Goal: Find specific page/section: Find specific page/section

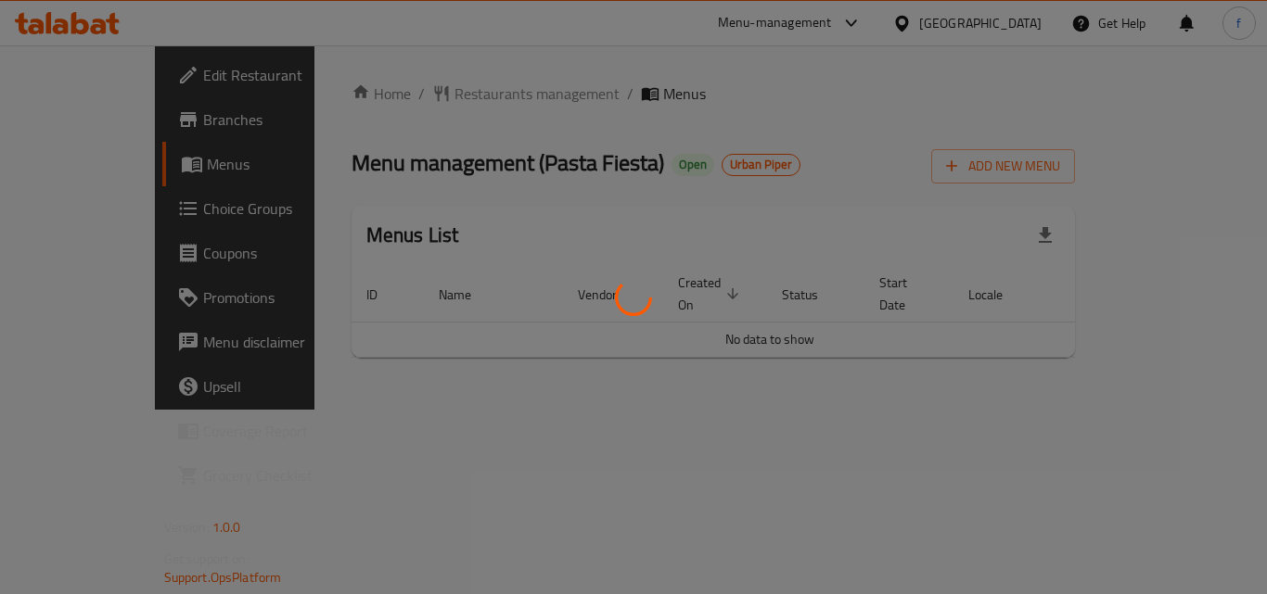
click at [486, 404] on div at bounding box center [633, 297] width 1267 height 594
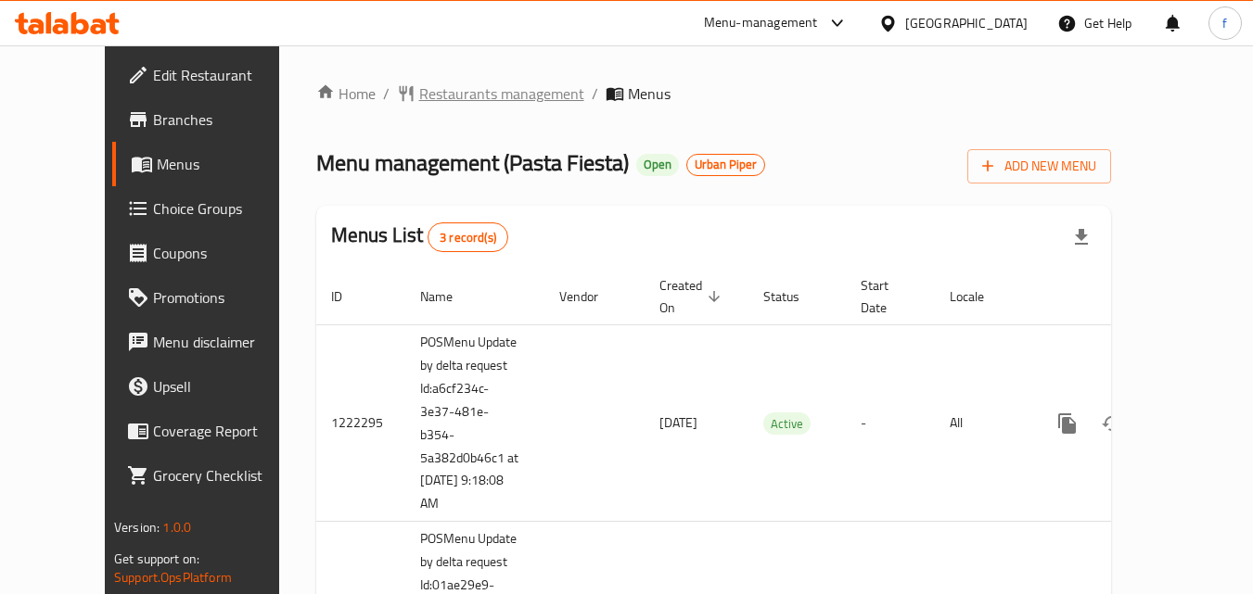
click at [453, 103] on span "Restaurants management" at bounding box center [501, 94] width 165 height 22
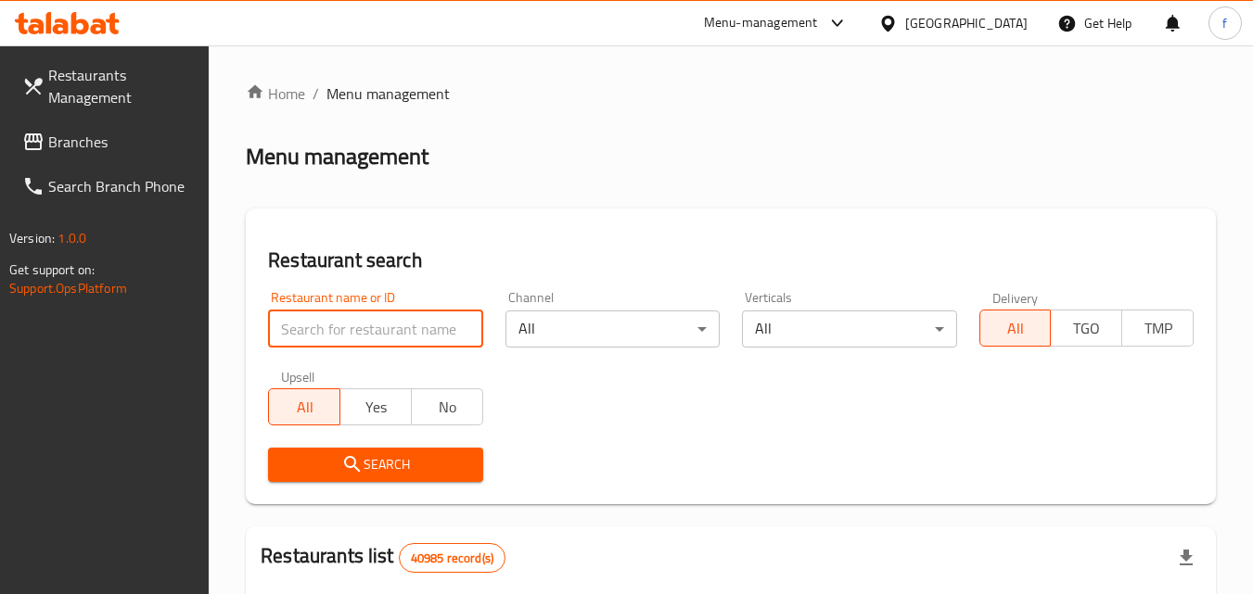
click at [333, 333] on input "search" at bounding box center [375, 329] width 214 height 37
paste input "633516"
type input "633516"
click button "Search" at bounding box center [375, 465] width 214 height 34
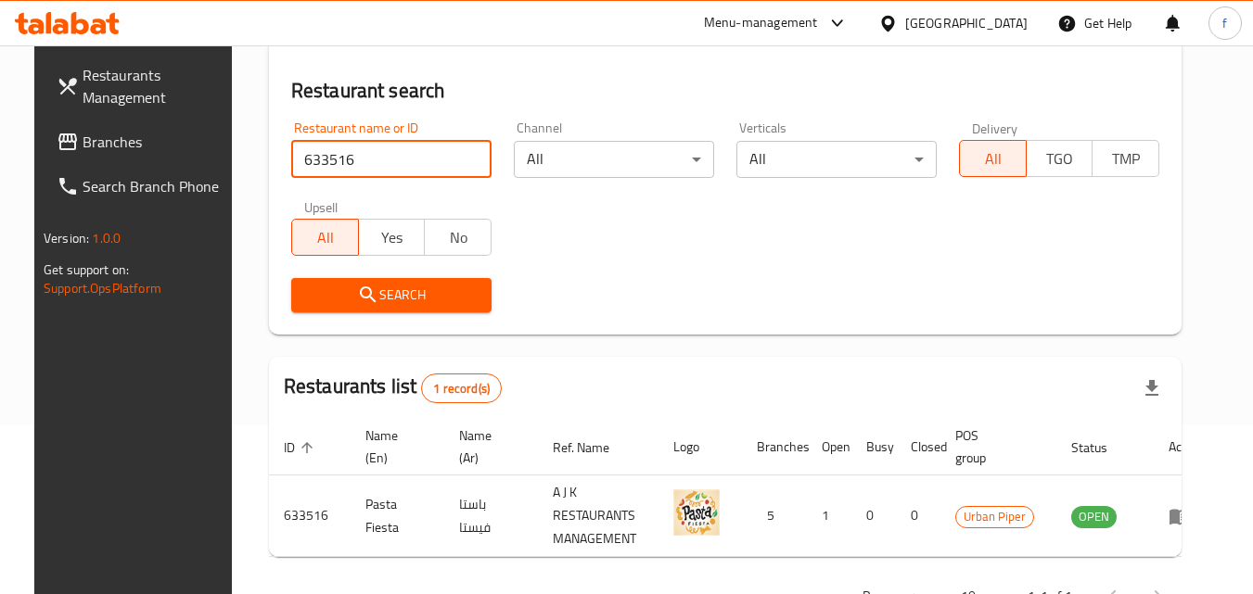
scroll to position [233, 0]
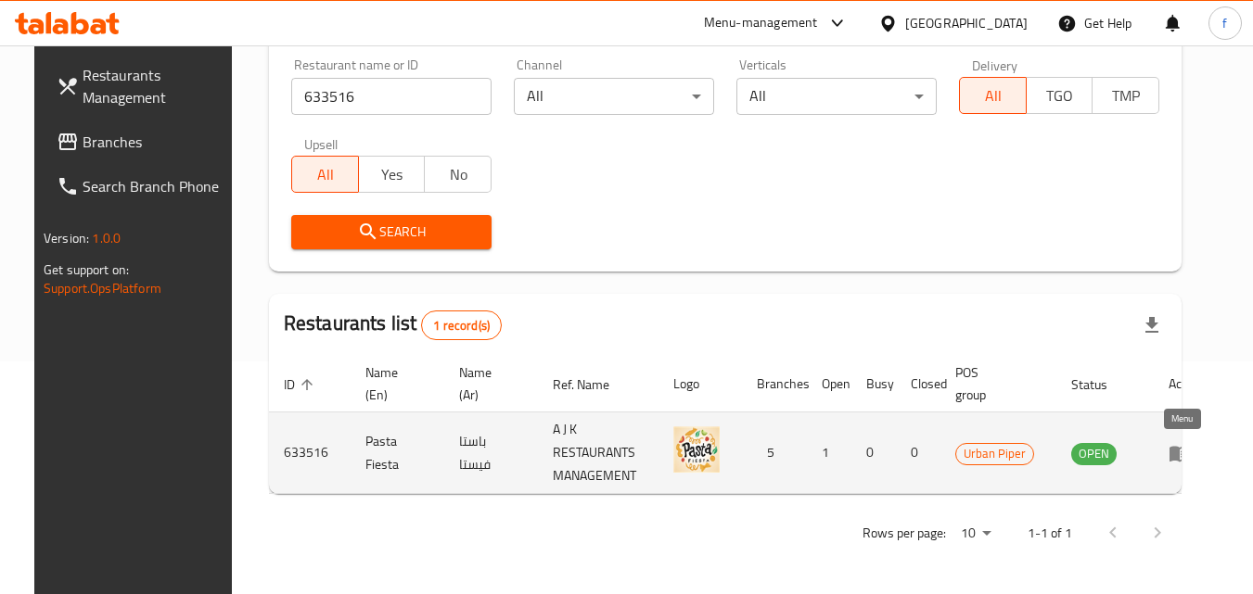
click at [1179, 451] on icon "enhanced table" at bounding box center [1179, 453] width 22 height 22
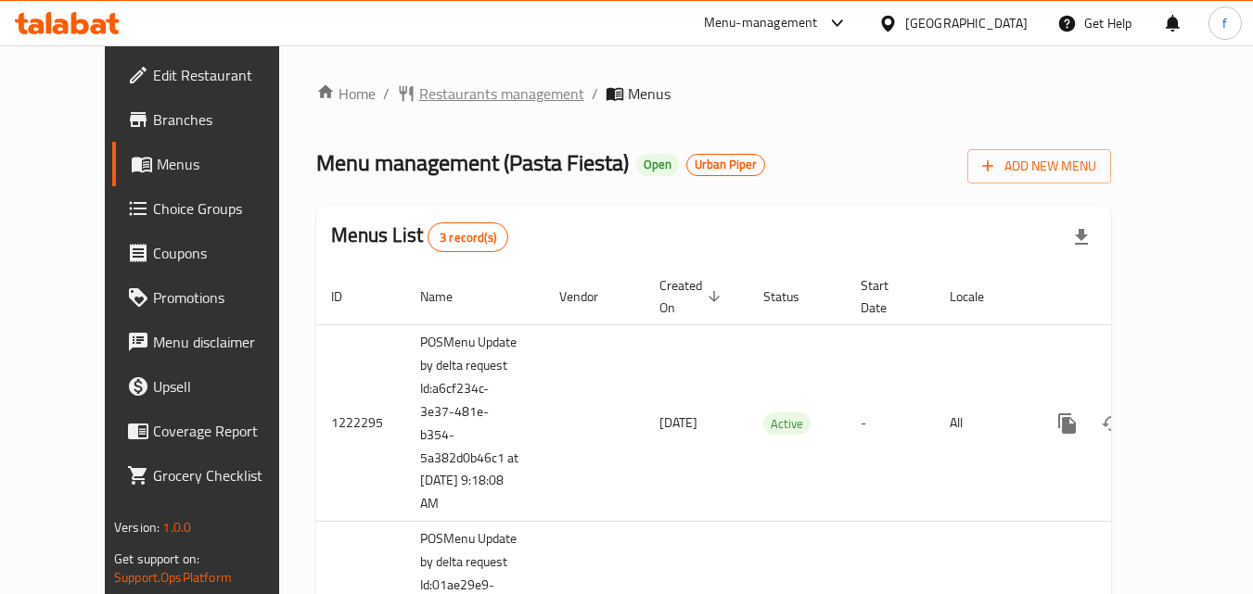
click at [437, 83] on span "Restaurants management" at bounding box center [501, 94] width 165 height 22
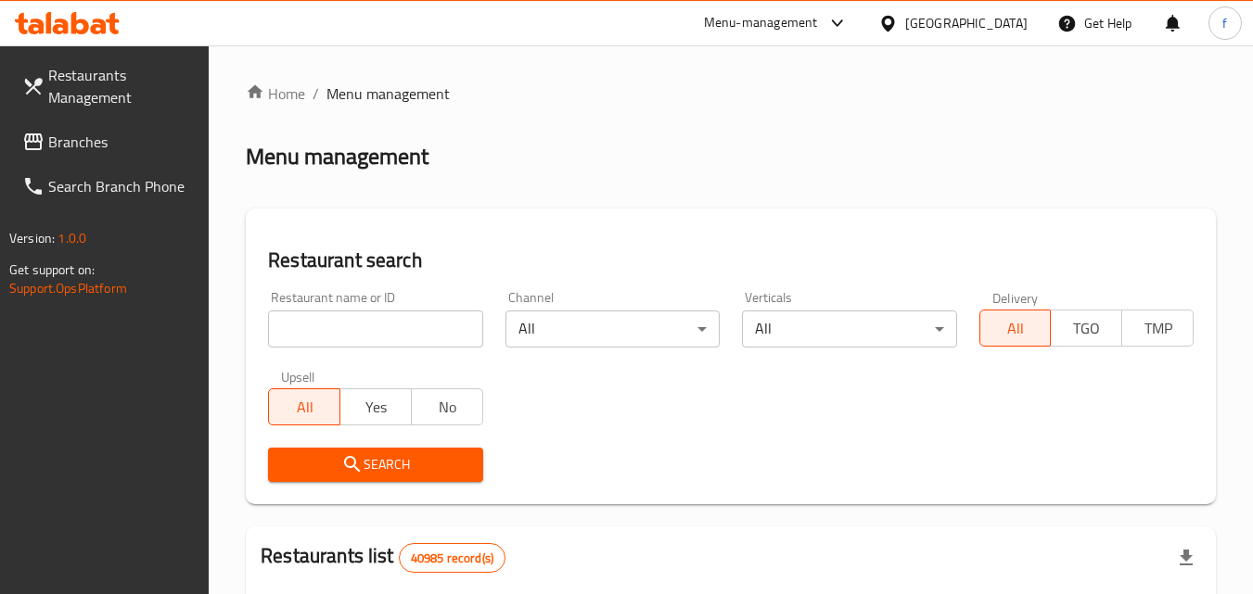
click at [63, 143] on span "Branches" at bounding box center [121, 142] width 147 height 22
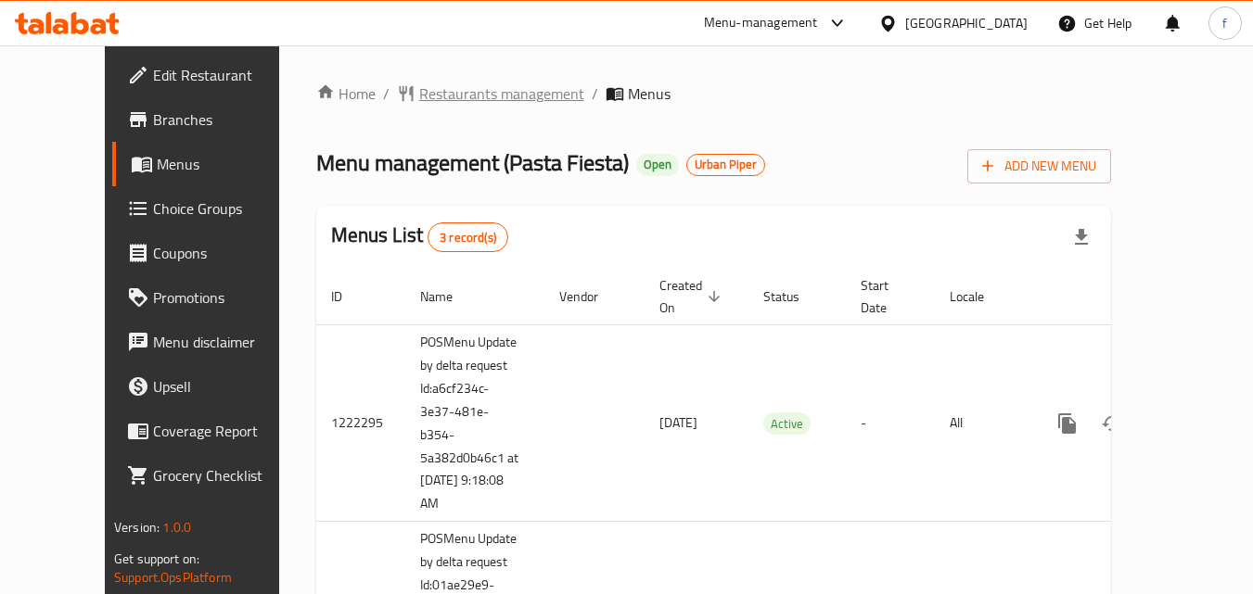
click at [463, 89] on span "Restaurants management" at bounding box center [501, 94] width 165 height 22
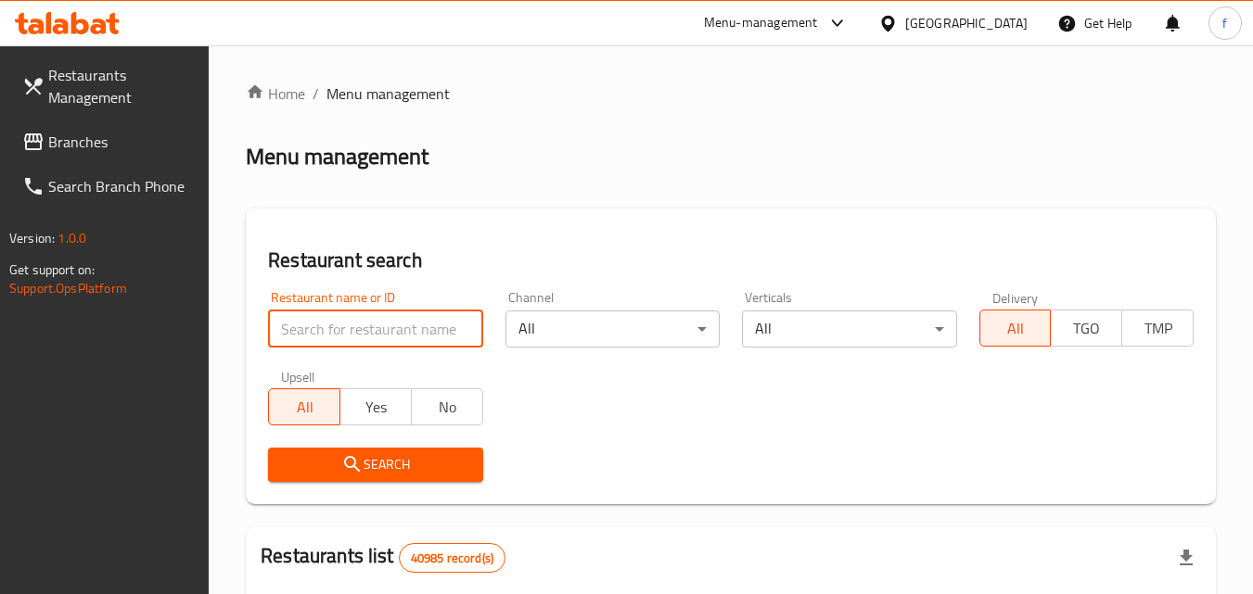
click at [321, 334] on input "search" at bounding box center [375, 329] width 214 height 37
paste input "633516"
type input "633516"
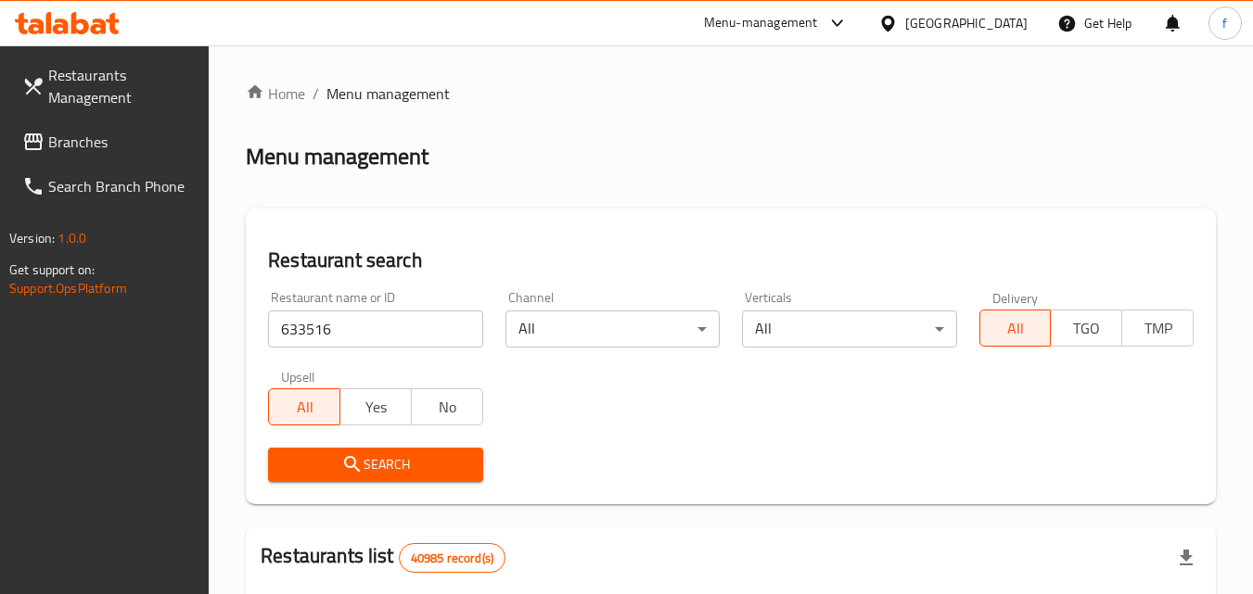
click at [334, 460] on span "Search" at bounding box center [375, 464] width 185 height 23
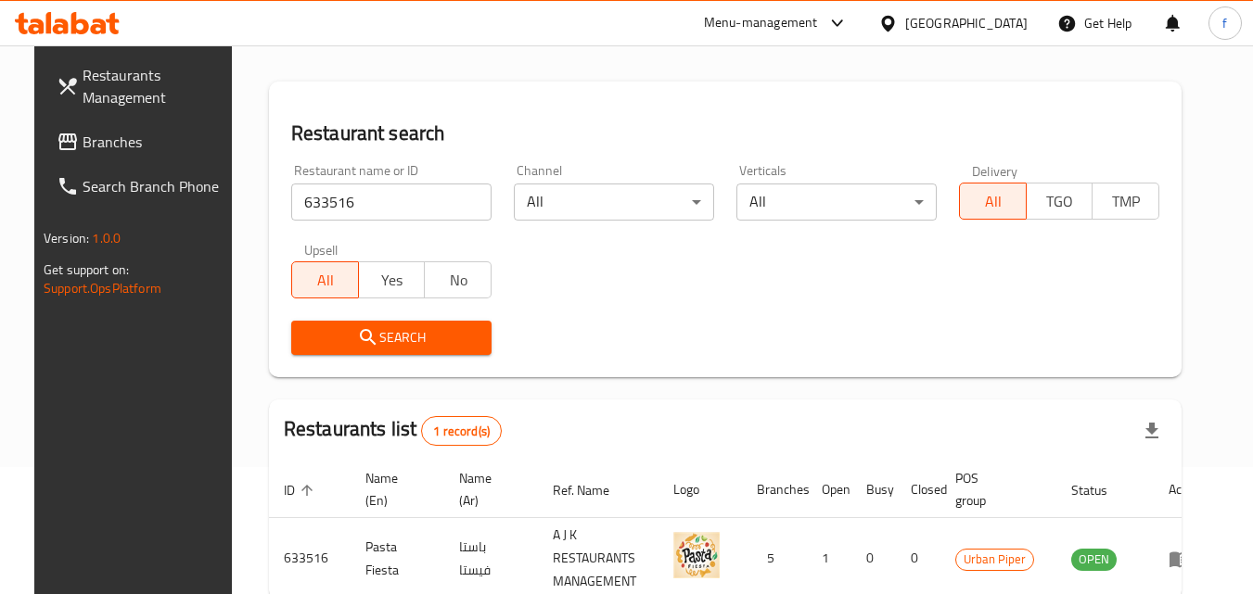
scroll to position [233, 0]
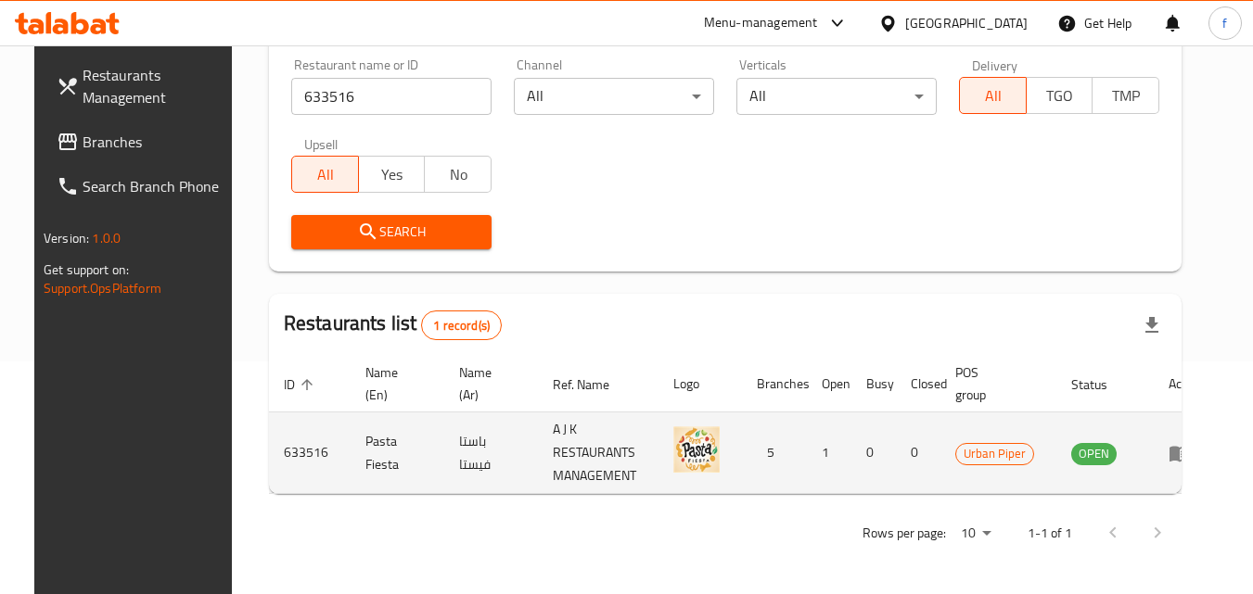
click at [1178, 457] on icon "enhanced table" at bounding box center [1179, 453] width 22 height 22
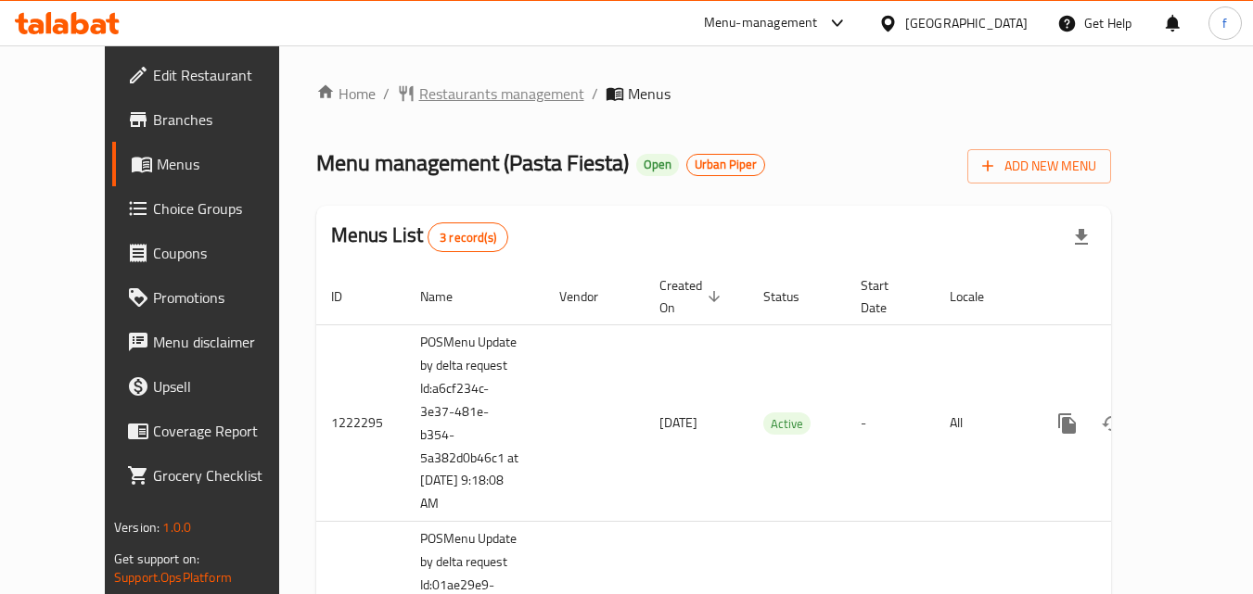
click at [419, 96] on span "Restaurants management" at bounding box center [501, 94] width 165 height 22
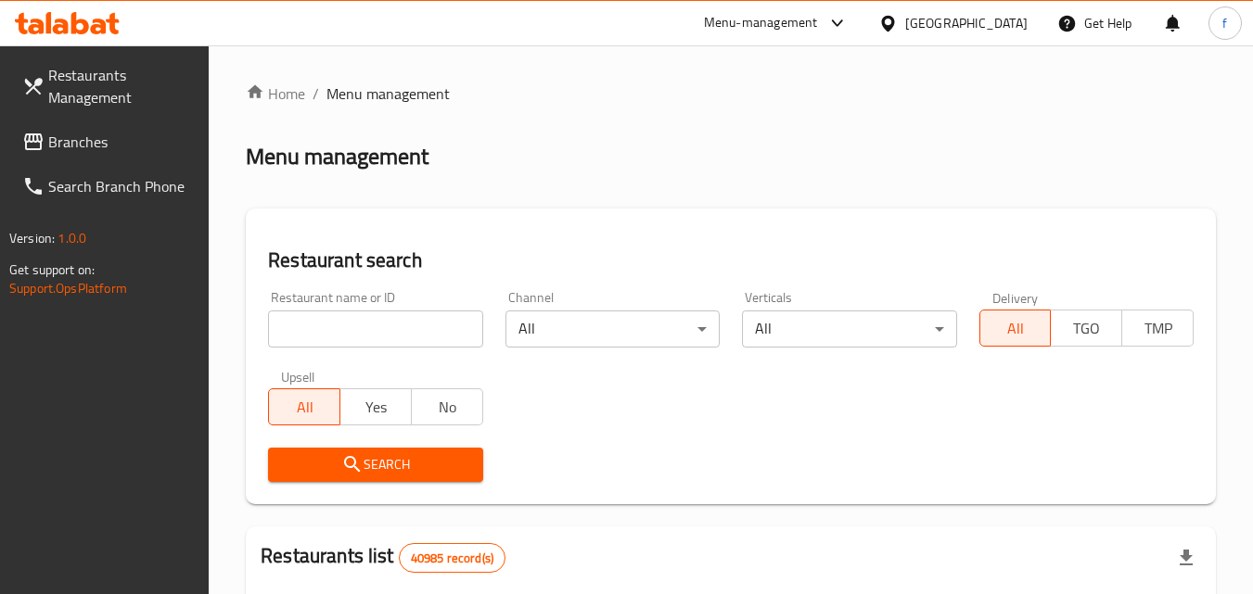
click at [94, 143] on span "Branches" at bounding box center [121, 142] width 147 height 22
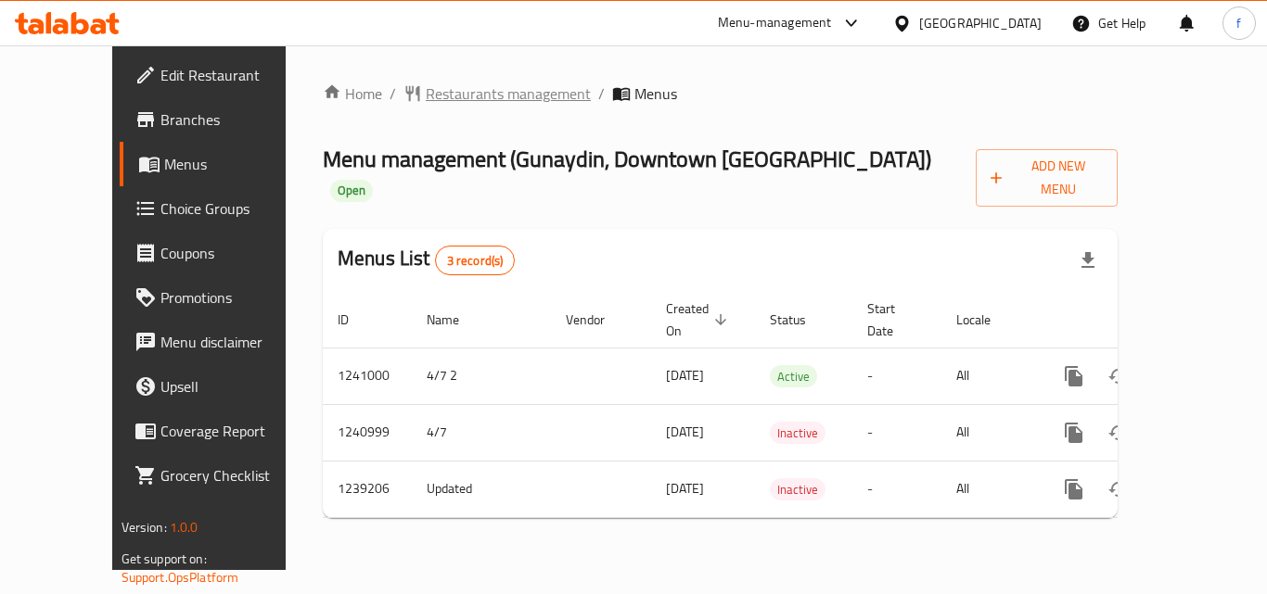
click at [474, 91] on span "Restaurants management" at bounding box center [508, 94] width 165 height 22
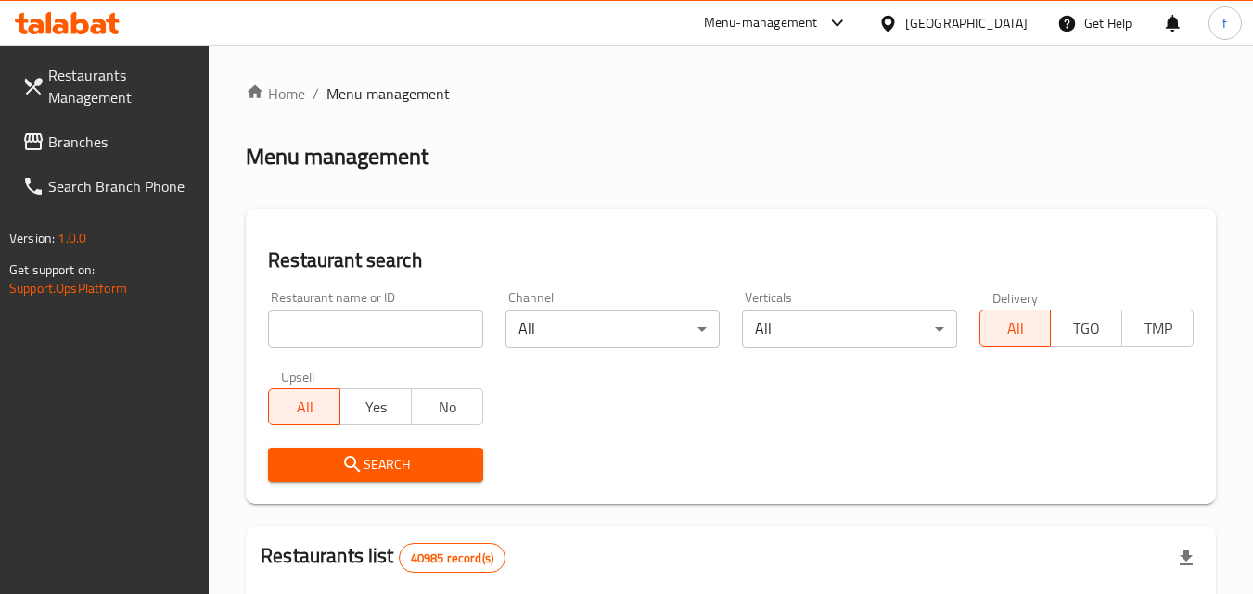
click at [305, 332] on input "search" at bounding box center [375, 329] width 214 height 37
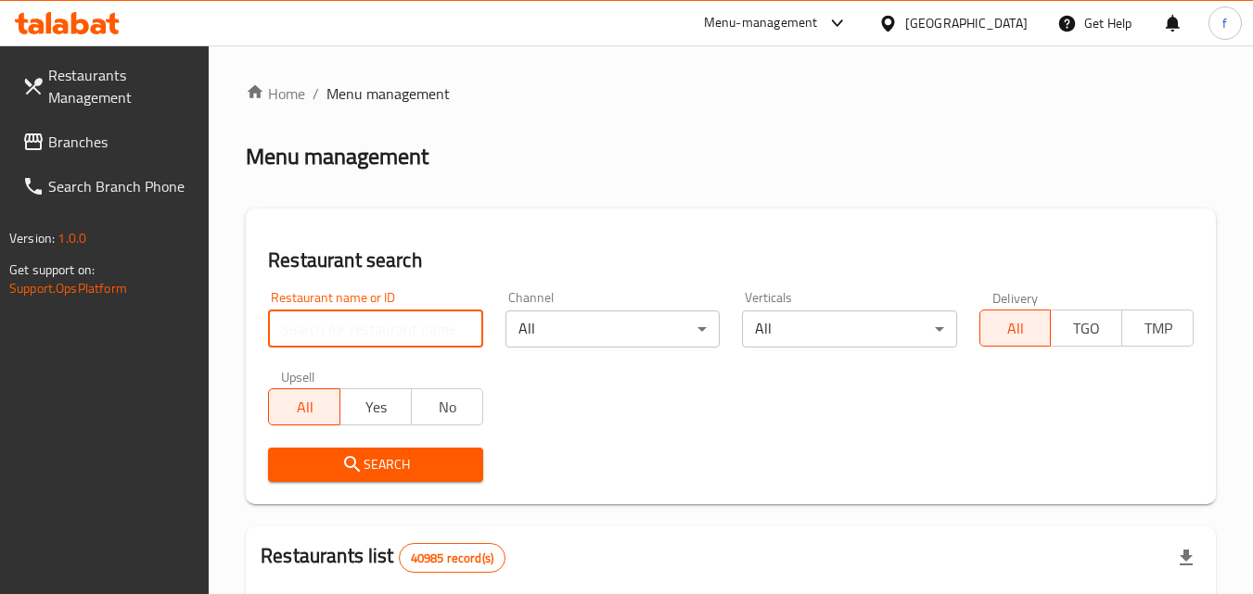
paste input "679555"
type input "679555"
click button "Search" at bounding box center [375, 465] width 214 height 34
click at [465, 339] on input "679555" at bounding box center [375, 329] width 214 height 37
click at [461, 330] on input "679555" at bounding box center [375, 329] width 214 height 37
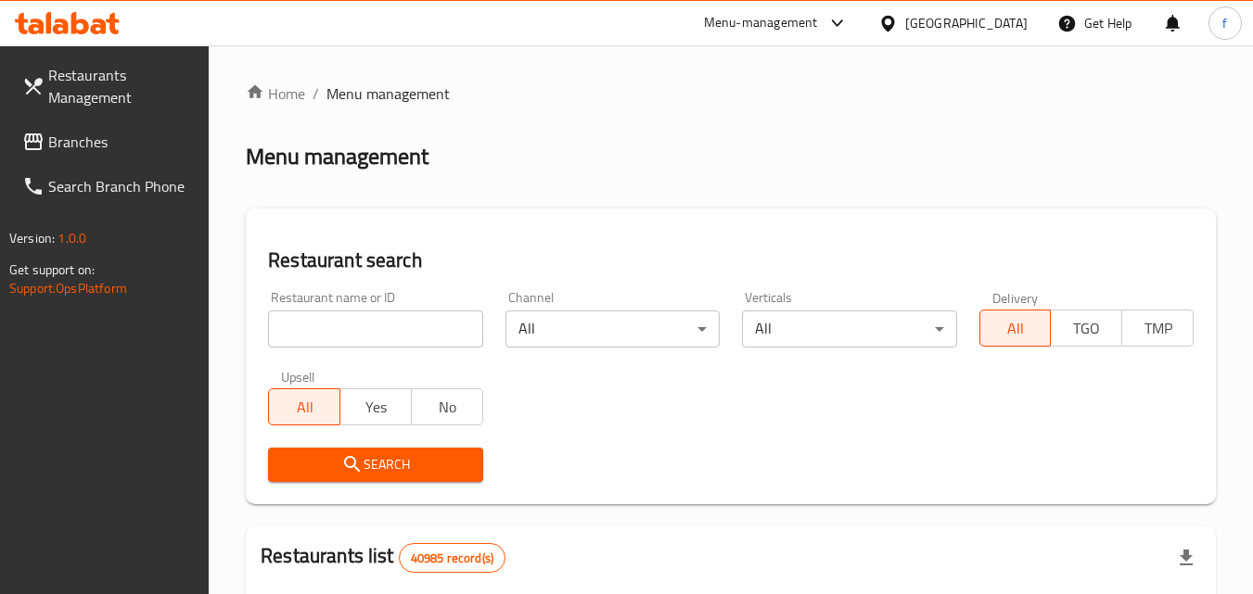
click at [910, 13] on div "[GEOGRAPHIC_DATA]" at bounding box center [966, 23] width 122 height 20
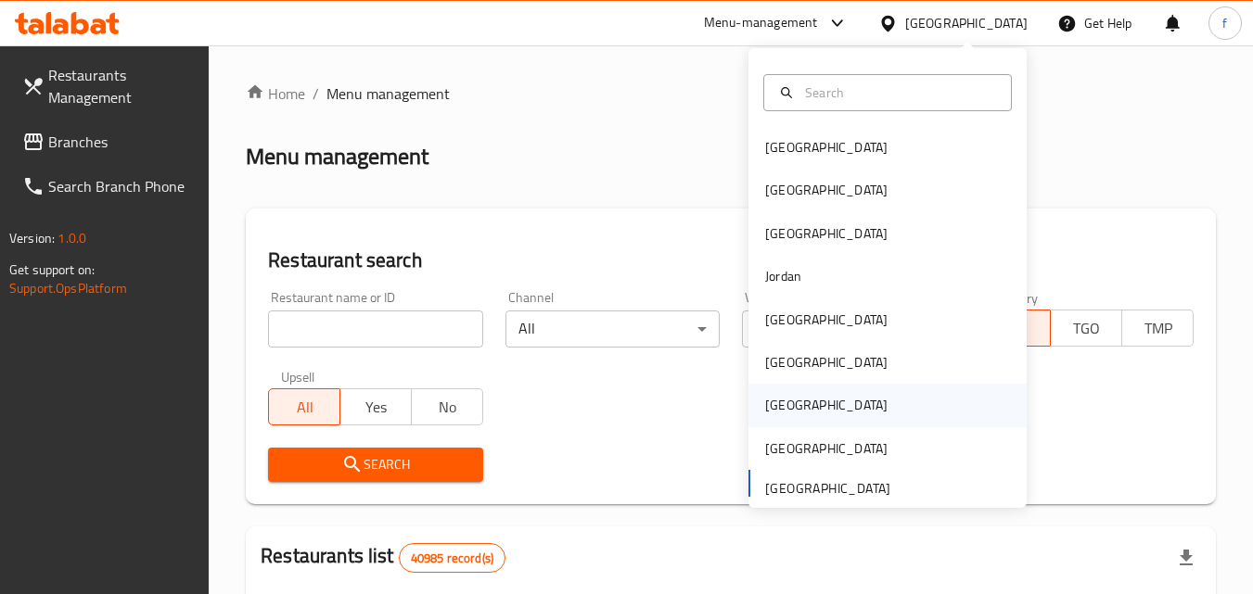
click at [771, 408] on div "[GEOGRAPHIC_DATA]" at bounding box center [826, 405] width 122 height 20
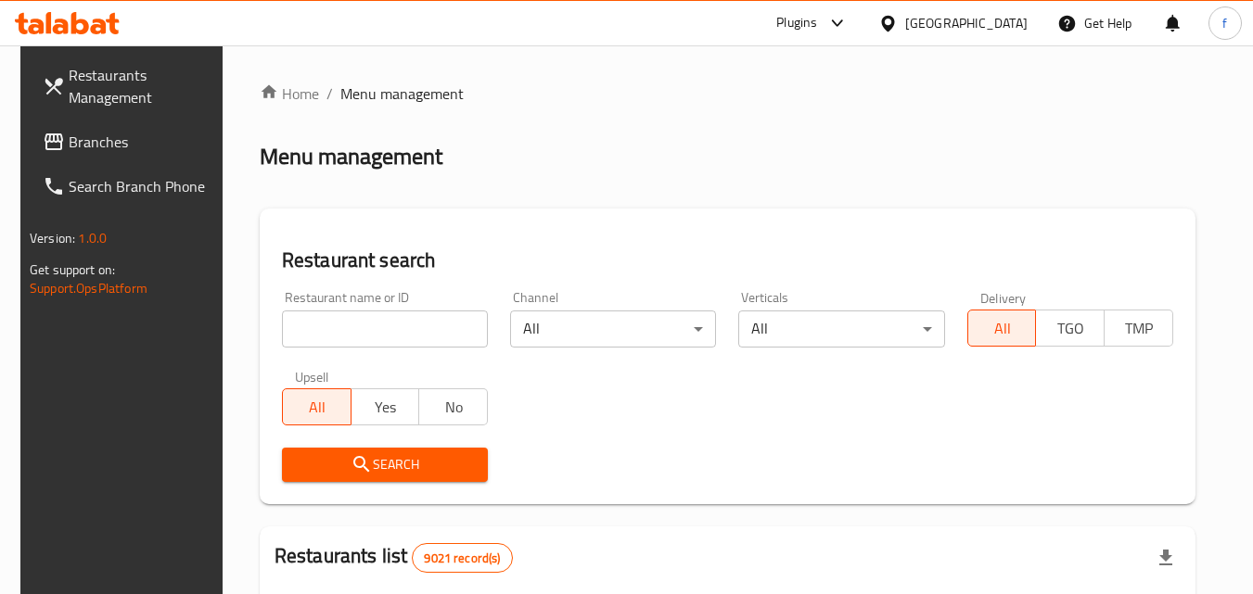
click at [84, 153] on span "Branches" at bounding box center [142, 142] width 147 height 22
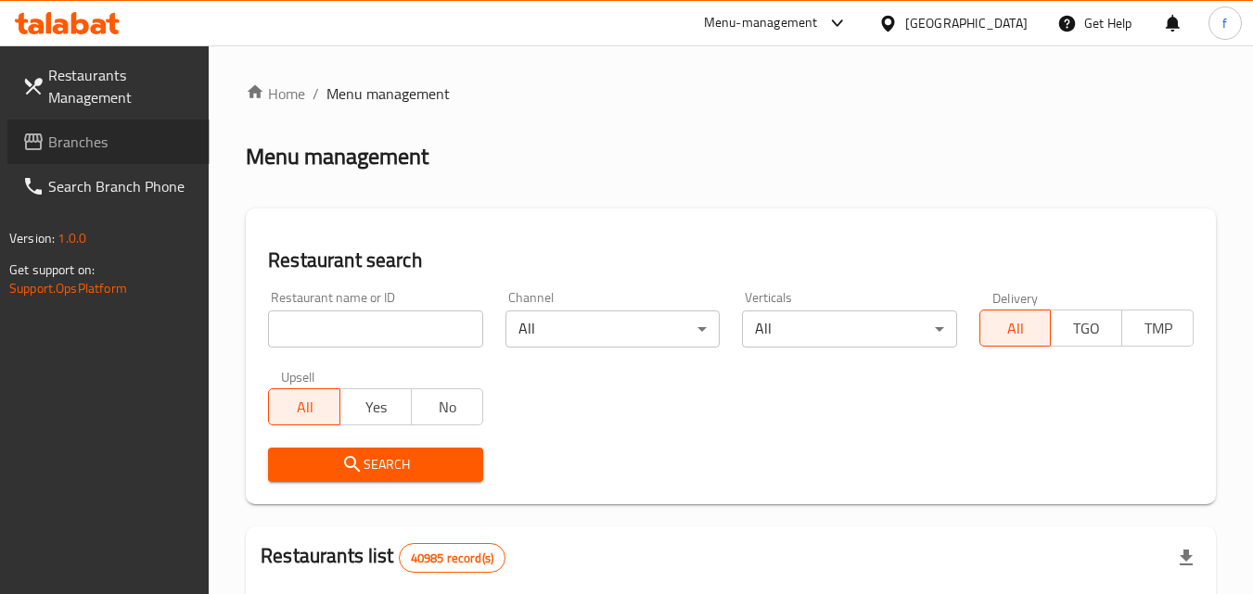
click at [143, 126] on link "Branches" at bounding box center [108, 142] width 202 height 45
click at [919, 26] on div "[GEOGRAPHIC_DATA]" at bounding box center [966, 23] width 122 height 20
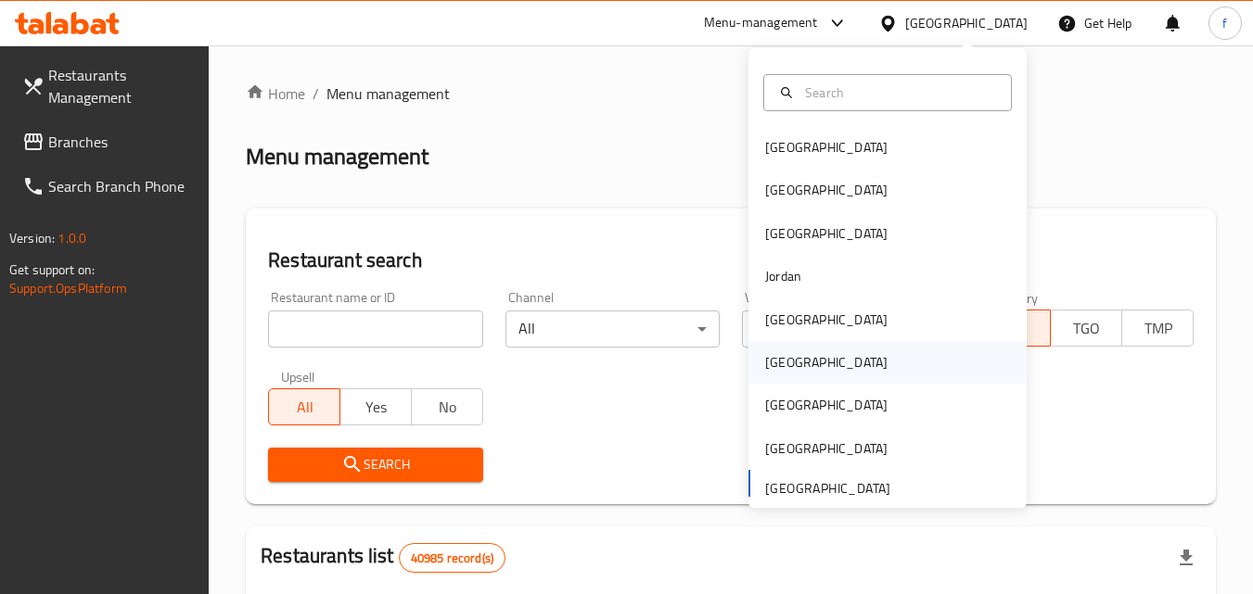
click at [785, 363] on div "Oman" at bounding box center [826, 362] width 152 height 43
